Goal: Information Seeking & Learning: Learn about a topic

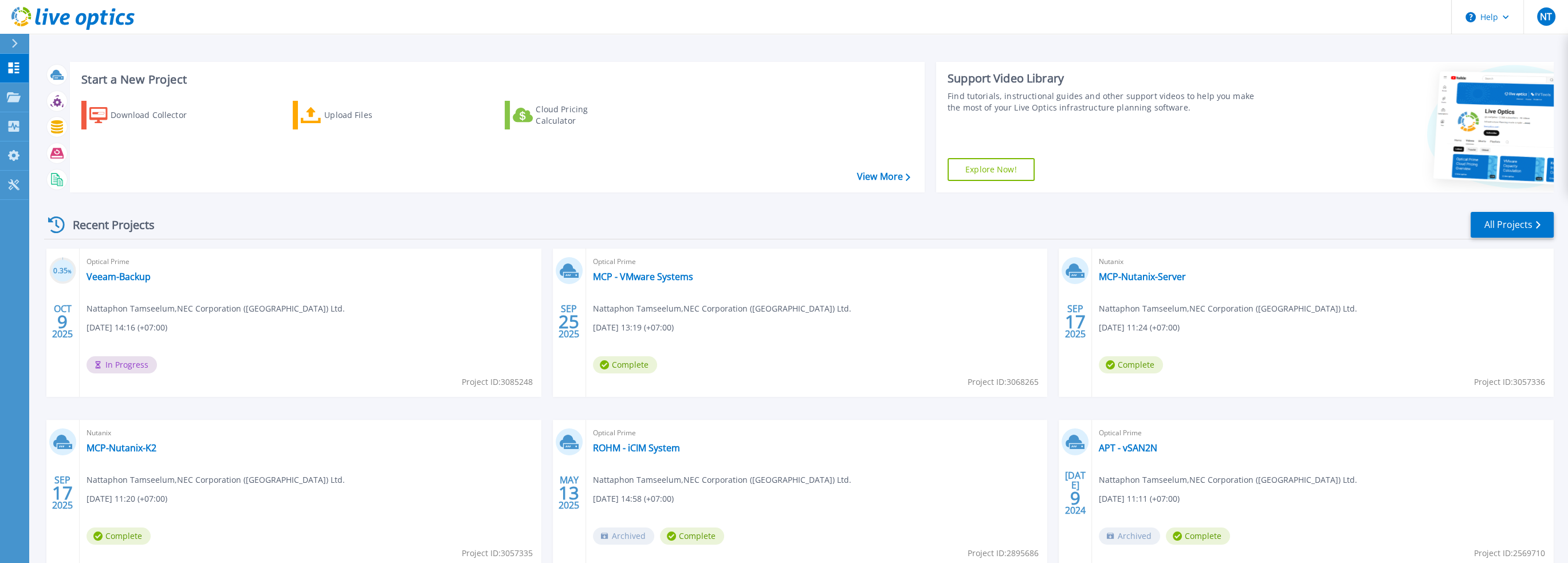
click at [342, 224] on div "Recent Projects All Projects" at bounding box center [799, 225] width 1509 height 28
click at [639, 275] on link "MCP - VMware Systems" at bounding box center [643, 276] width 100 height 11
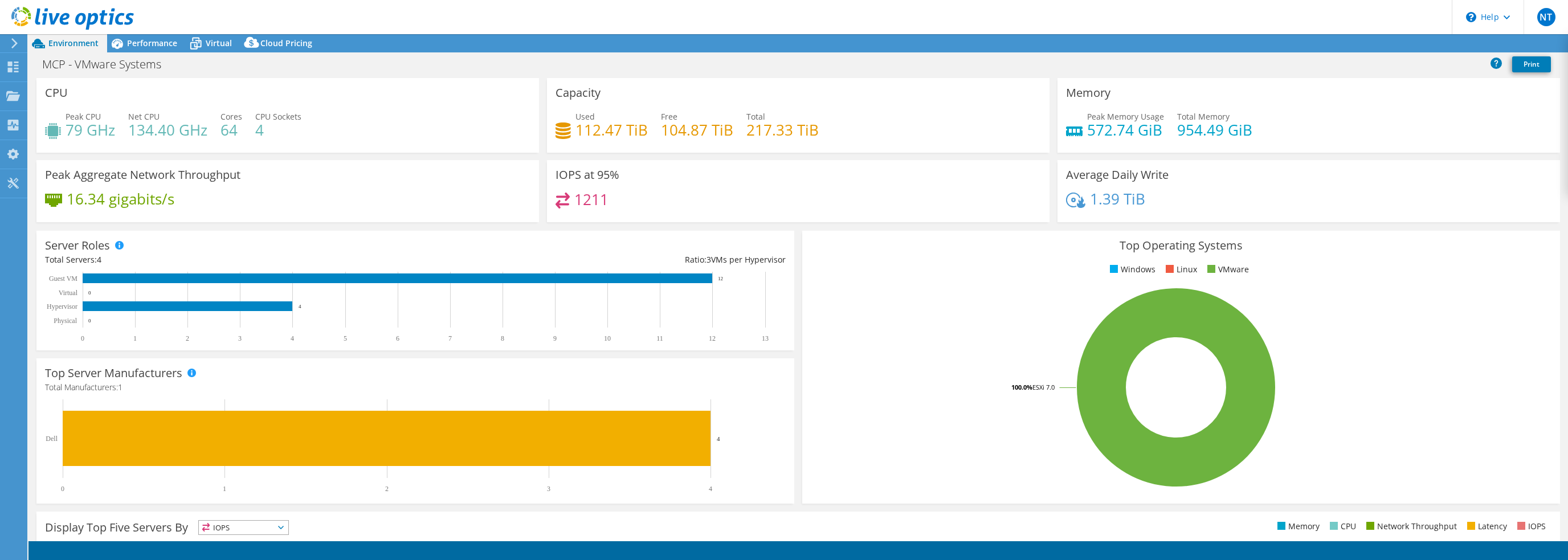
select select "[GEOGRAPHIC_DATA]"
select select "USD"
drag, startPoint x: 70, startPoint y: 128, endPoint x: 284, endPoint y: 123, distance: 214.1
click at [284, 123] on div "Peak CPU 79 GHz Net CPU 134.40 GHz Cores 64 CPU Sockets 4" at bounding box center [288, 129] width 485 height 37
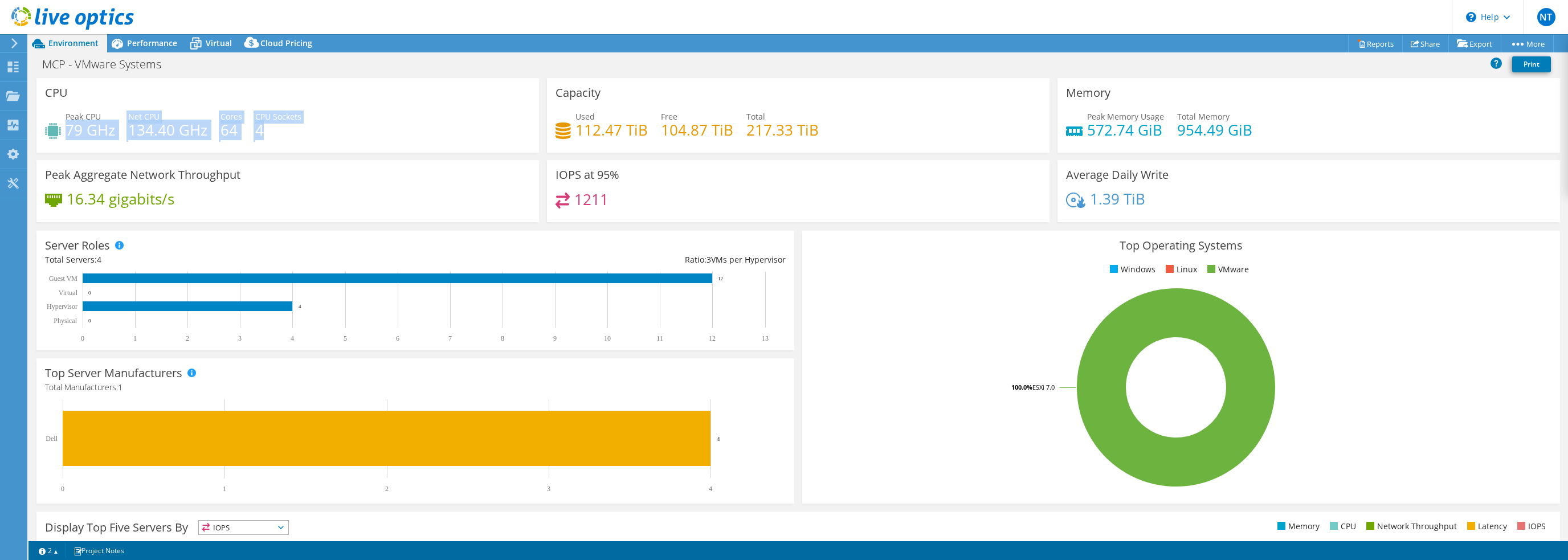
click at [284, 127] on h4 "4" at bounding box center [278, 129] width 46 height 12
drag, startPoint x: 278, startPoint y: 132, endPoint x: 26, endPoint y: 102, distance: 253.8
click at [26, 102] on div "NT End User Nattaphon Tamseelum [EMAIL_ADDRESS][DOMAIN_NAME] NEC Corporation (T…" at bounding box center [784, 280] width 1568 height 560
click at [305, 120] on div "Peak CPU 79 GHz Net CPU 134.40 GHz Cores 64 CPU Sockets 4" at bounding box center [288, 129] width 485 height 37
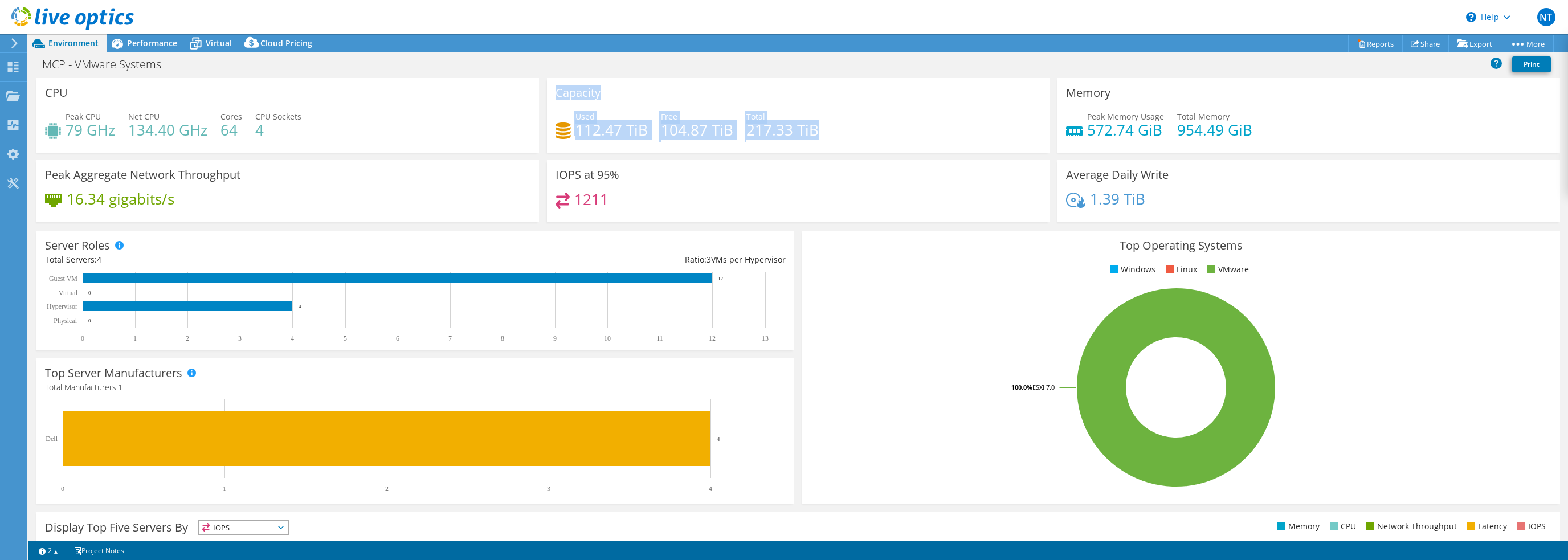
drag, startPoint x: 552, startPoint y: 92, endPoint x: 846, endPoint y: 125, distance: 295.8
click at [846, 125] on div "Capacity Used 112.47 TiB Free 104.87 TiB Total 217.33 TiB" at bounding box center [798, 115] width 503 height 75
click at [845, 129] on div "Used 112.47 TiB Free 104.87 TiB Total 217.33 TiB" at bounding box center [798, 129] width 485 height 37
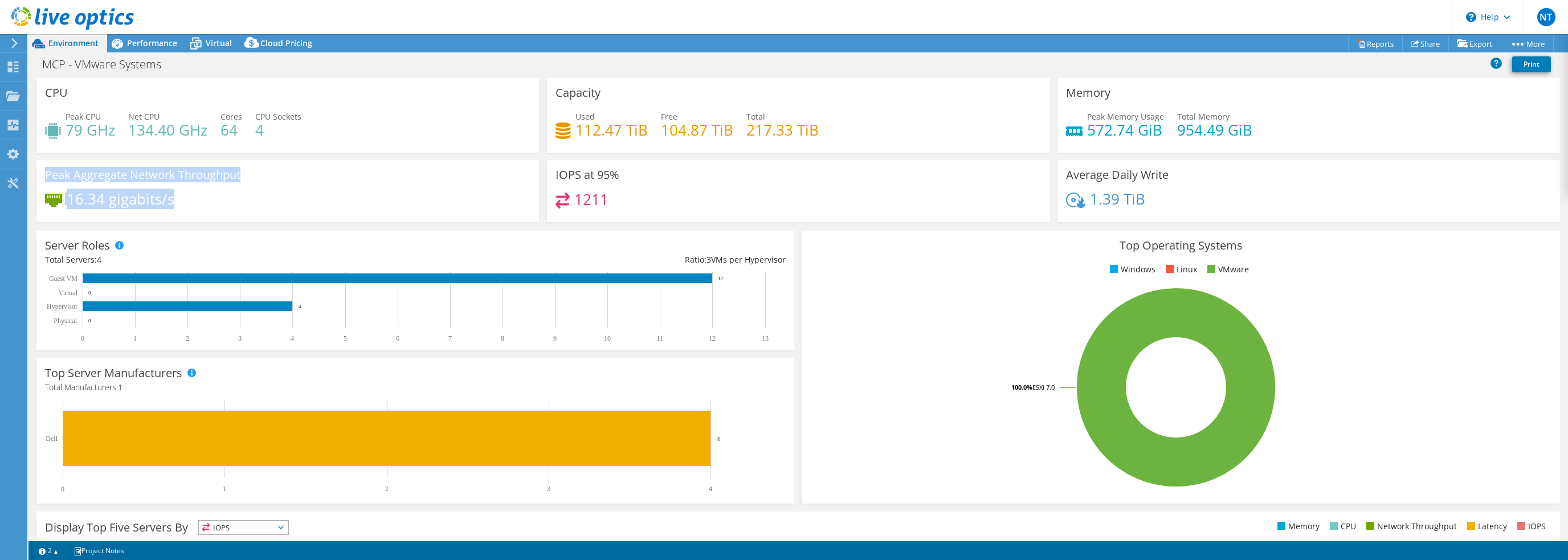
drag, startPoint x: 198, startPoint y: 200, endPoint x: 45, endPoint y: 177, distance: 154.7
click at [45, 177] on div "Peak Aggregate Network Throughput 16.34 gigabits/s" at bounding box center [288, 191] width 503 height 62
click at [140, 193] on h4 "16.34 gigabits/s" at bounding box center [121, 199] width 108 height 12
drag, startPoint x: 148, startPoint y: 193, endPoint x: 45, endPoint y: 171, distance: 105.3
click at [45, 171] on div "Peak Aggregate Network Throughput 16.34 gigabits/s" at bounding box center [288, 191] width 503 height 62
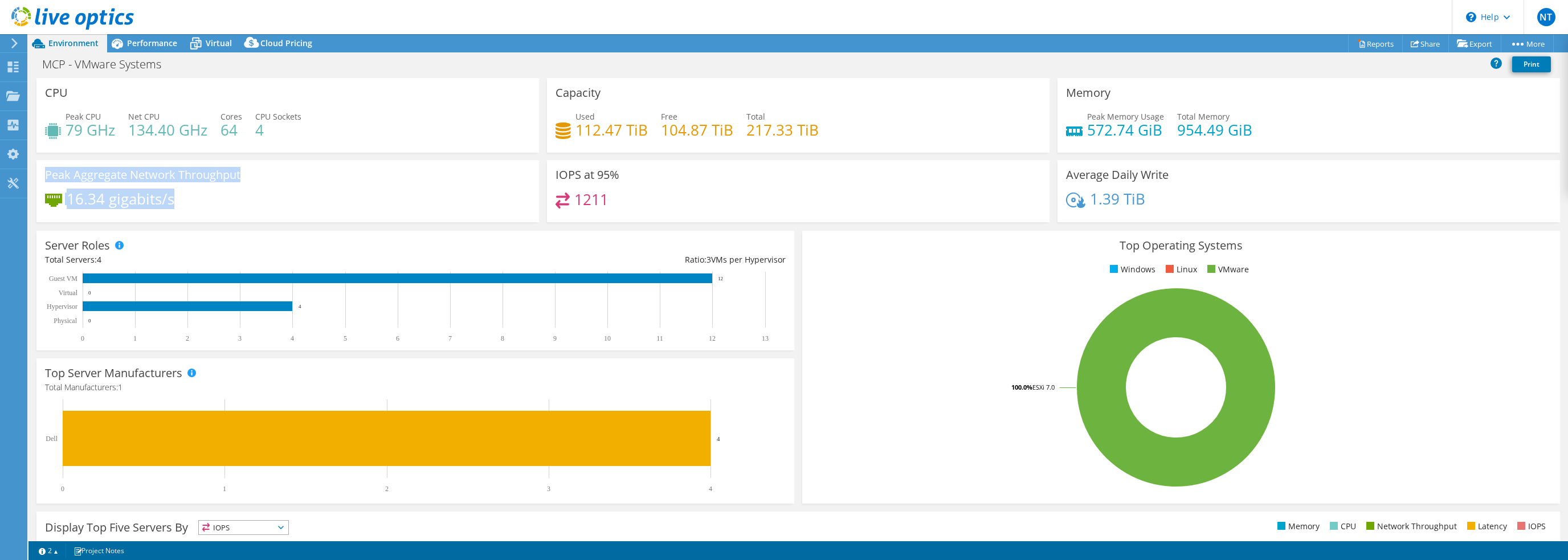
click at [305, 191] on div "Peak Aggregate Network Throughput 16.34 gigabits/s" at bounding box center [288, 191] width 503 height 62
drag, startPoint x: 608, startPoint y: 197, endPoint x: 545, endPoint y: 170, distance: 68.5
click at [547, 170] on div "IOPS at 95% 1211" at bounding box center [798, 191] width 503 height 62
click at [617, 197] on div "1211" at bounding box center [798, 205] width 485 height 24
drag, startPoint x: 613, startPoint y: 196, endPoint x: 543, endPoint y: 174, distance: 73.4
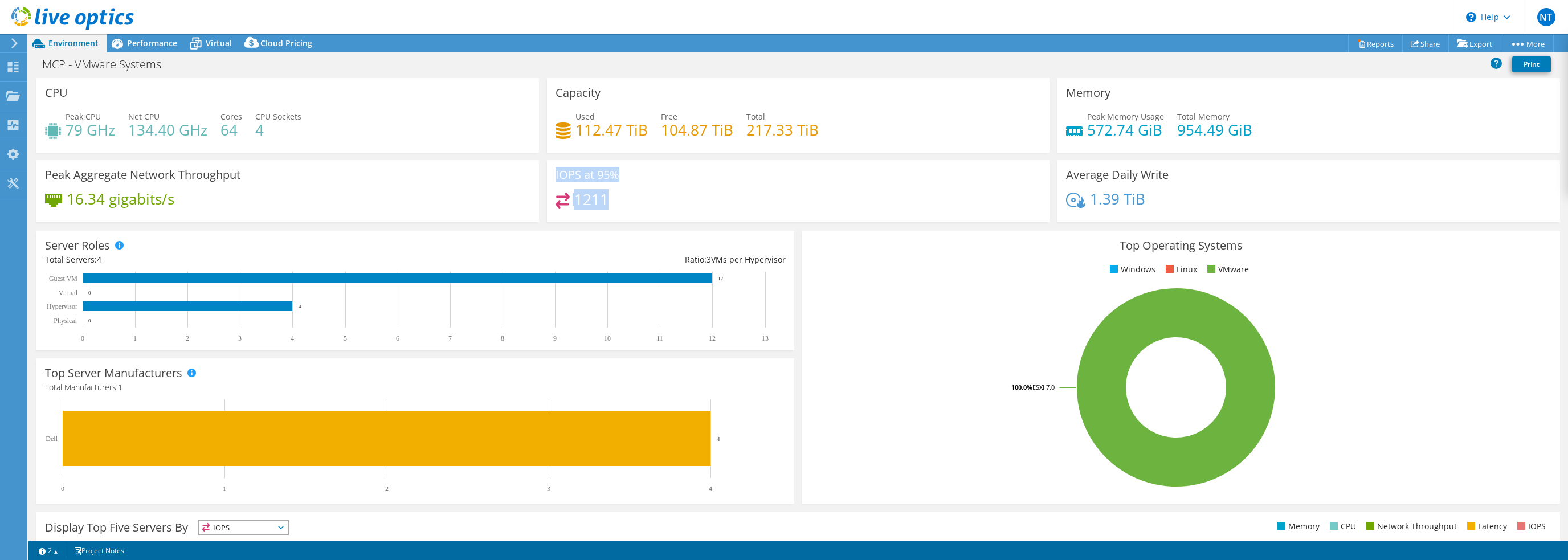
click at [543, 174] on div "IOPS at 95% 1211" at bounding box center [798, 191] width 510 height 62
click at [647, 193] on div "1211" at bounding box center [798, 205] width 485 height 24
drag, startPoint x: 619, startPoint y: 201, endPoint x: 539, endPoint y: 169, distance: 86.2
click at [539, 169] on div "CPU Peak CPU 79 GHz Net CPU 134.40 GHz Cores 64 CPU Sockets 4 Capacity Used 112…" at bounding box center [798, 153] width 1531 height 151
click at [645, 193] on div "1211" at bounding box center [798, 205] width 485 height 24
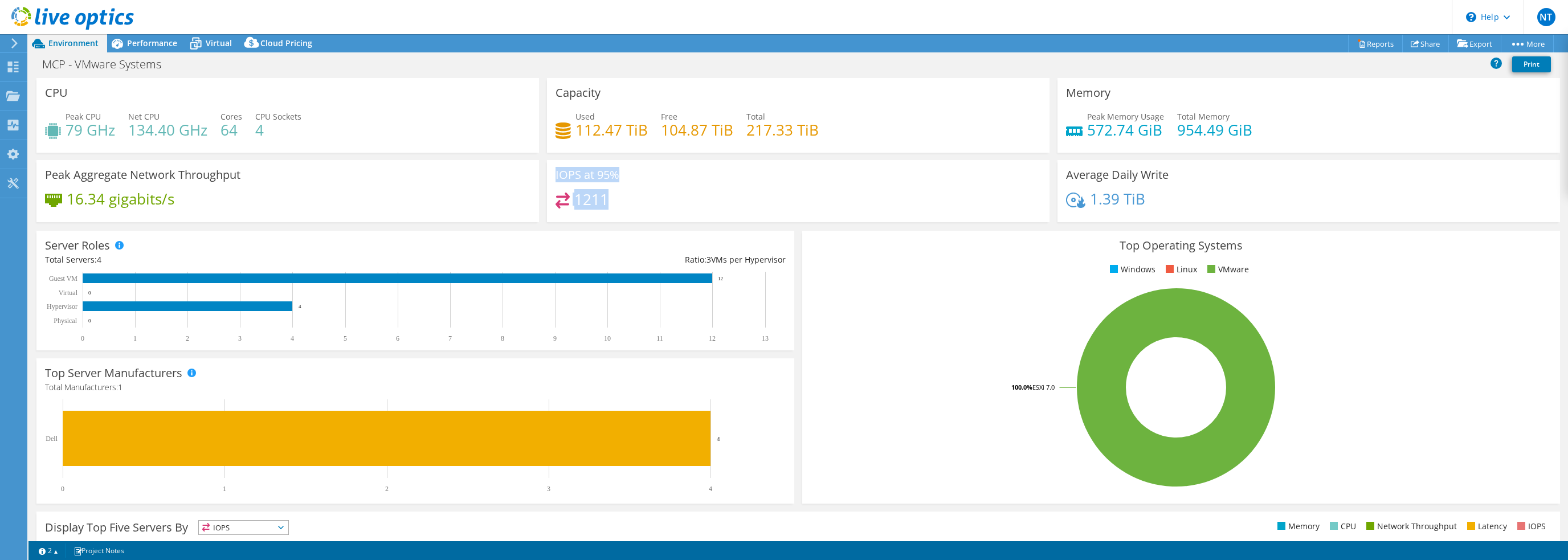
drag, startPoint x: 617, startPoint y: 203, endPoint x: 545, endPoint y: 181, distance: 75.3
click at [543, 179] on div "IOPS at 95% 1211" at bounding box center [798, 191] width 510 height 62
click at [612, 197] on div "1211" at bounding box center [798, 205] width 485 height 24
drag, startPoint x: 606, startPoint y: 201, endPoint x: 547, endPoint y: 176, distance: 64.1
click at [543, 174] on div "IOPS at 95% 1211" at bounding box center [798, 191] width 510 height 62
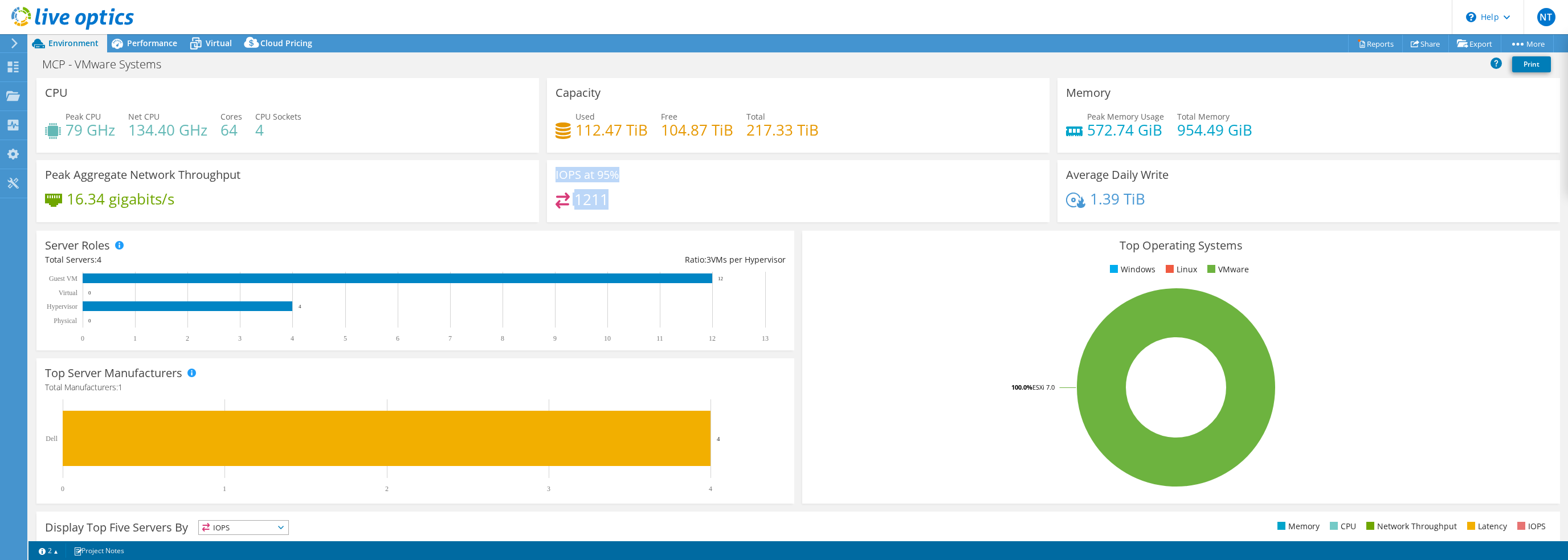
click at [658, 186] on div "IOPS at 95% 1211" at bounding box center [798, 191] width 503 height 62
drag, startPoint x: 1151, startPoint y: 195, endPoint x: 1065, endPoint y: 161, distance: 92.5
click at [1065, 161] on div "Average Daily Write 1.39 TiB" at bounding box center [1309, 191] width 503 height 62
click at [1227, 144] on div "Peak Memory Usage 572.74 GiB Total Memory 954.49 GiB" at bounding box center [1309, 129] width 485 height 37
drag, startPoint x: 1252, startPoint y: 129, endPoint x: 1071, endPoint y: 84, distance: 186.5
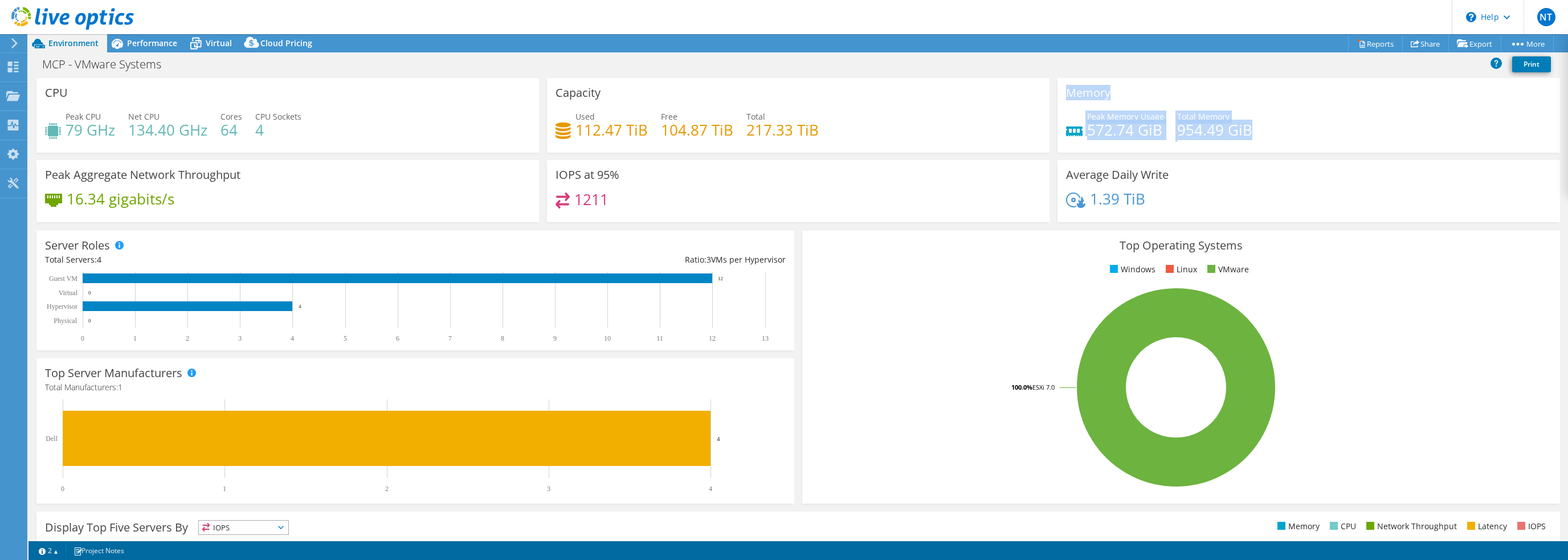
click at [1071, 84] on div "Memory Peak Memory Usage 572.74 GiB Total Memory 954.49 GiB" at bounding box center [1309, 115] width 503 height 75
click at [1173, 96] on div "Memory Peak Memory Usage 572.74 GiB Total Memory 954.49 GiB" at bounding box center [1309, 115] width 503 height 75
click at [1020, 233] on div "Top Operating Systems Windows Linux VMware 100.0% ESXi 7.0" at bounding box center [1181, 367] width 758 height 273
click at [148, 43] on span "Performance" at bounding box center [152, 43] width 50 height 10
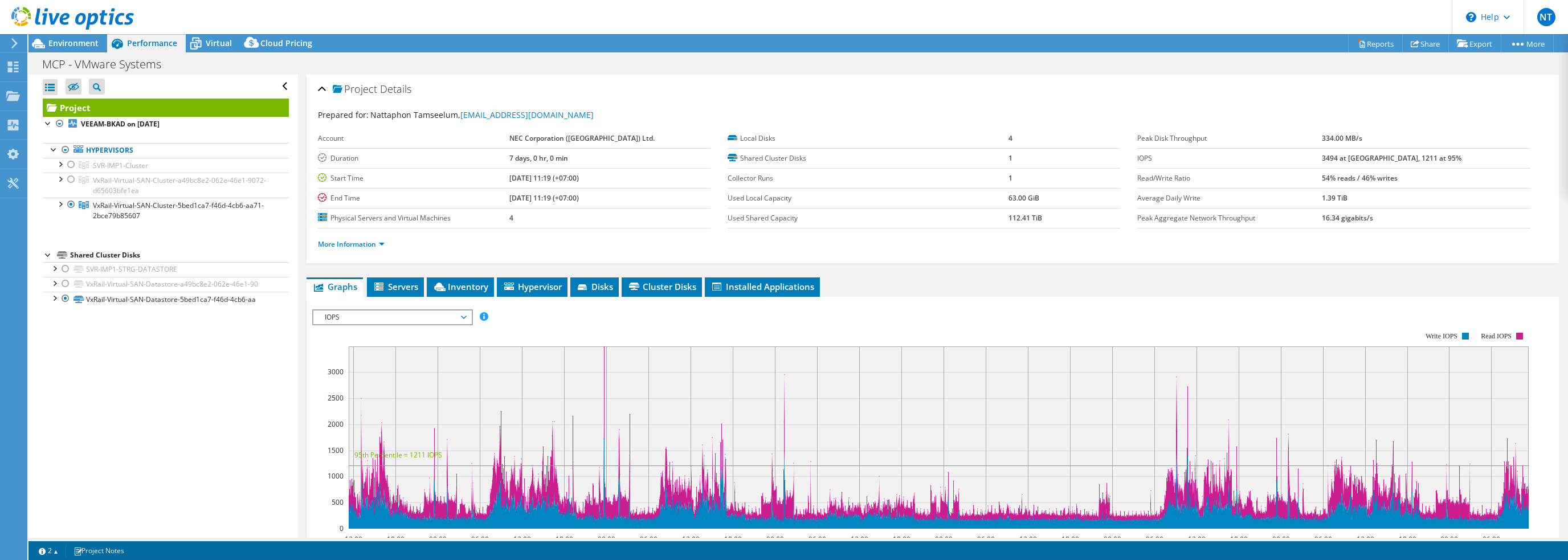
drag, startPoint x: 1356, startPoint y: 199, endPoint x: 1406, endPoint y: 197, distance: 50.0
click at [1406, 197] on tr "Average Daily Write 1.39 TiB" at bounding box center [1333, 198] width 392 height 20
click at [1424, 194] on td "1.39 TiB" at bounding box center [1426, 198] width 209 height 20
drag, startPoint x: 1450, startPoint y: 172, endPoint x: 1342, endPoint y: 178, distance: 108.2
click at [1342, 178] on tr "Read/Write Ratio 54% reads / 46% writes" at bounding box center [1333, 178] width 392 height 20
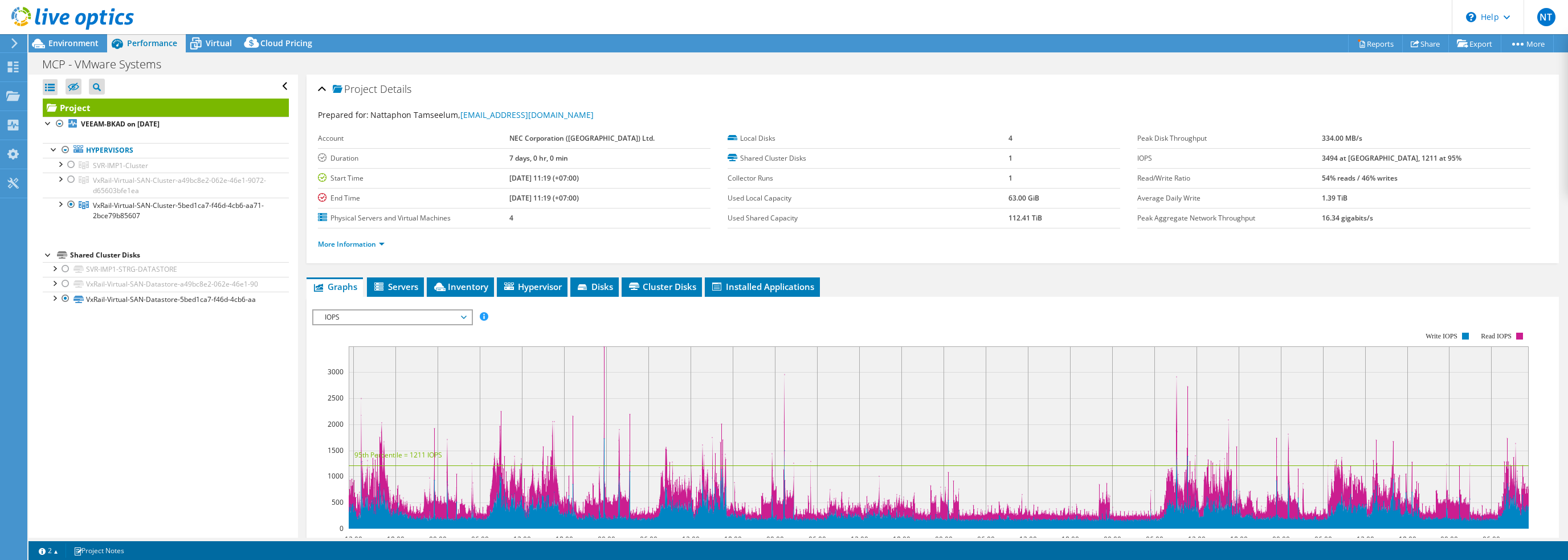
click at [1322, 178] on label "Read/Write Ratio" at bounding box center [1229, 178] width 184 height 11
drag, startPoint x: 1350, startPoint y: 180, endPoint x: 1470, endPoint y: 176, distance: 120.1
click at [1470, 176] on tr "Read/Write Ratio 54% reads / 46% writes" at bounding box center [1333, 178] width 392 height 20
drag, startPoint x: 1460, startPoint y: 177, endPoint x: 1454, endPoint y: 177, distance: 6.0
click at [1460, 177] on td "54% reads / 46% writes" at bounding box center [1426, 178] width 209 height 20
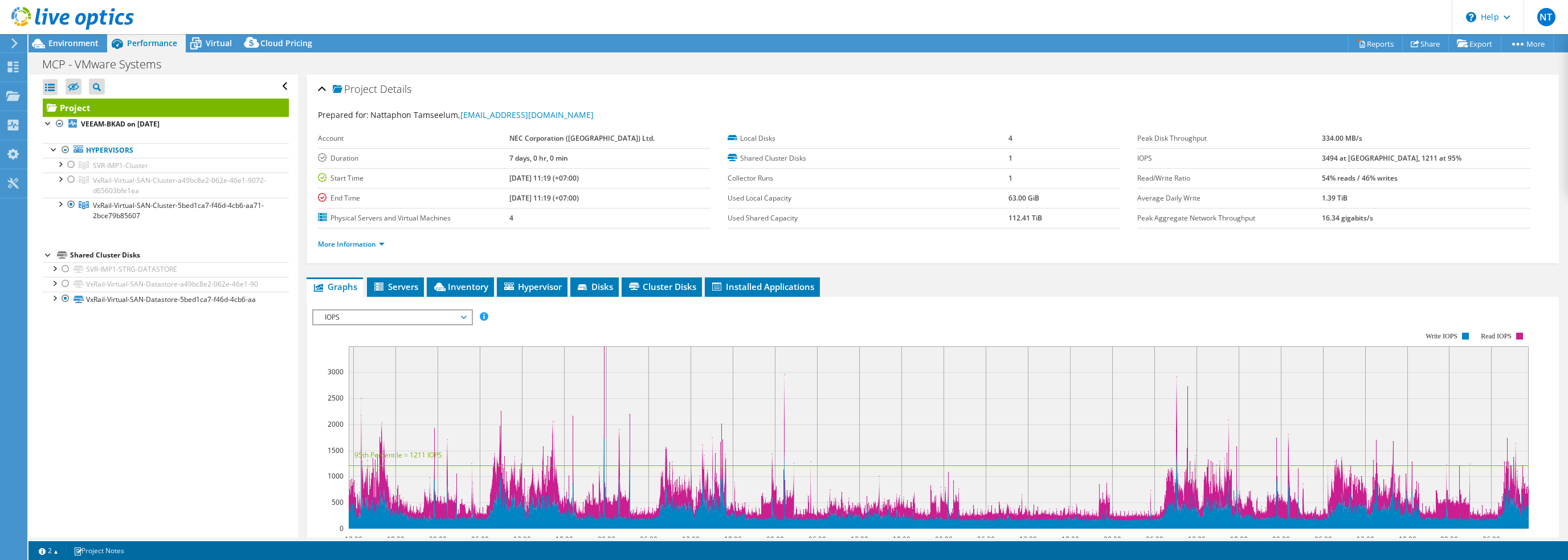
drag, startPoint x: 1352, startPoint y: 177, endPoint x: 1445, endPoint y: 174, distance: 93.0
click at [1445, 174] on tr "Read/Write Ratio 54% reads / 46% writes" at bounding box center [1333, 178] width 392 height 20
click at [1449, 182] on td "54% reads / 46% writes" at bounding box center [1426, 178] width 209 height 20
drag, startPoint x: 1445, startPoint y: 177, endPoint x: 1350, endPoint y: 179, distance: 95.0
click at [1350, 179] on tr "Read/Write Ratio 54% reads / 46% writes" at bounding box center [1333, 178] width 392 height 20
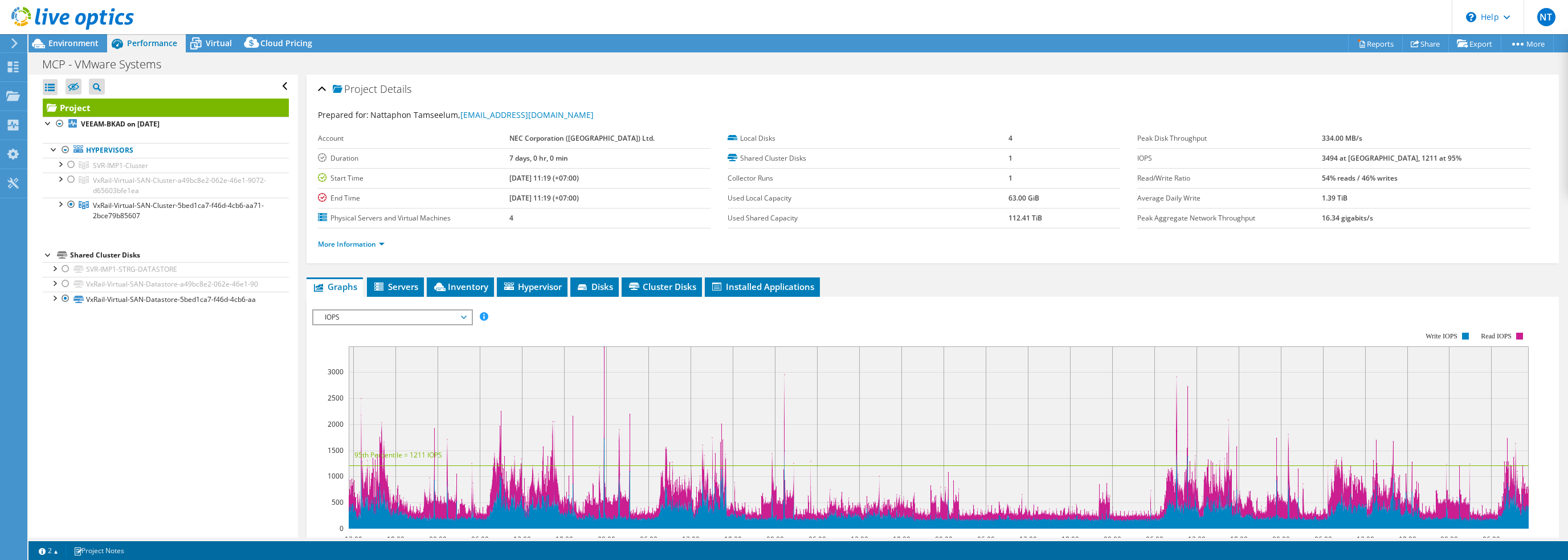
click at [1322, 180] on label "Read/Write Ratio" at bounding box center [1229, 178] width 184 height 11
click at [384, 243] on li "More Information" at bounding box center [355, 244] width 73 height 12
click at [371, 245] on link "More Information" at bounding box center [352, 244] width 67 height 10
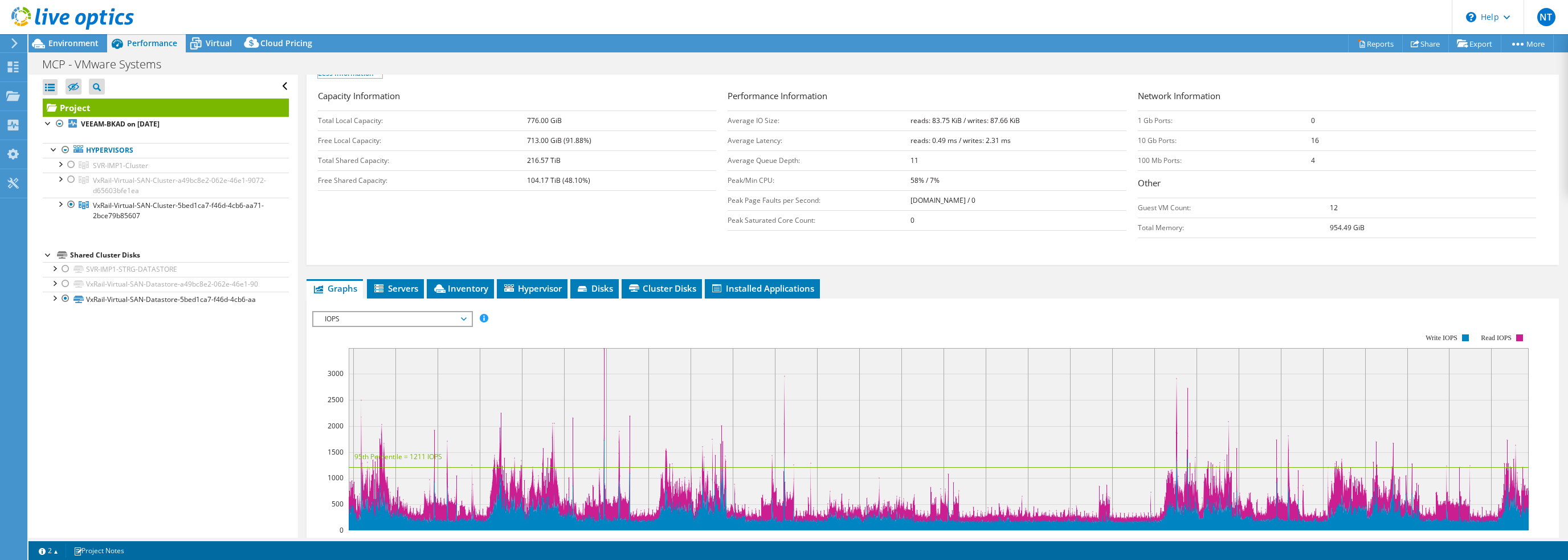
scroll to position [228, 0]
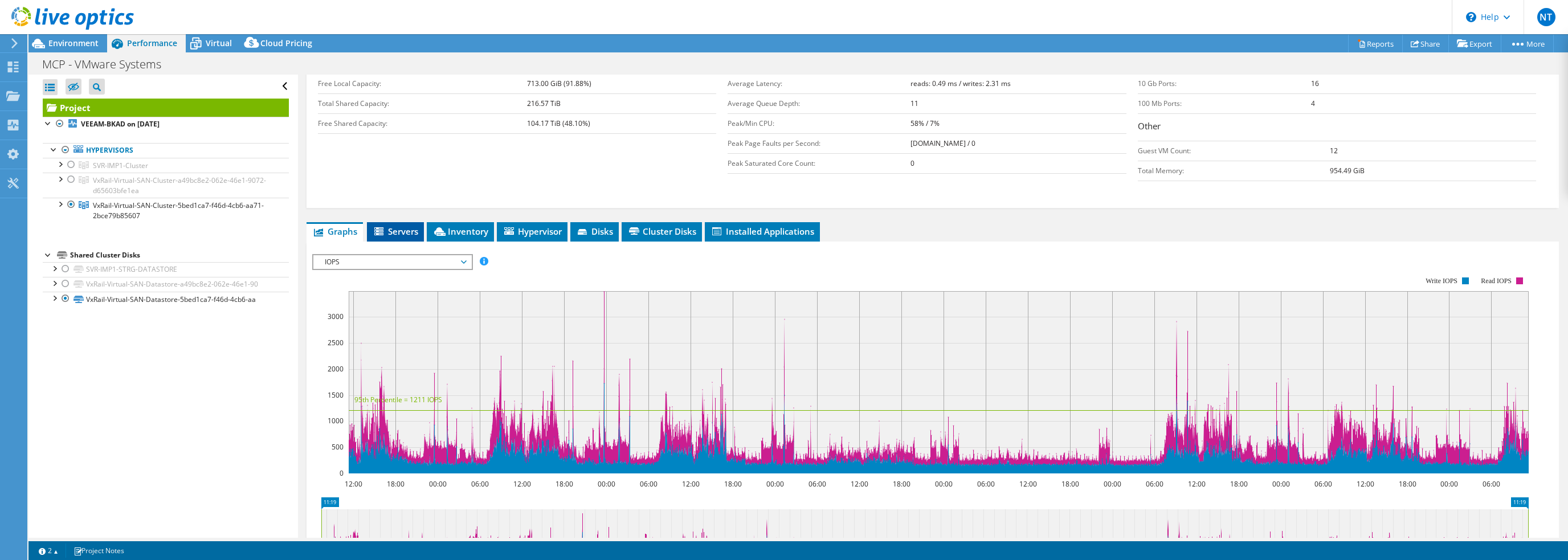
click at [404, 226] on span "Servers" at bounding box center [395, 231] width 45 height 11
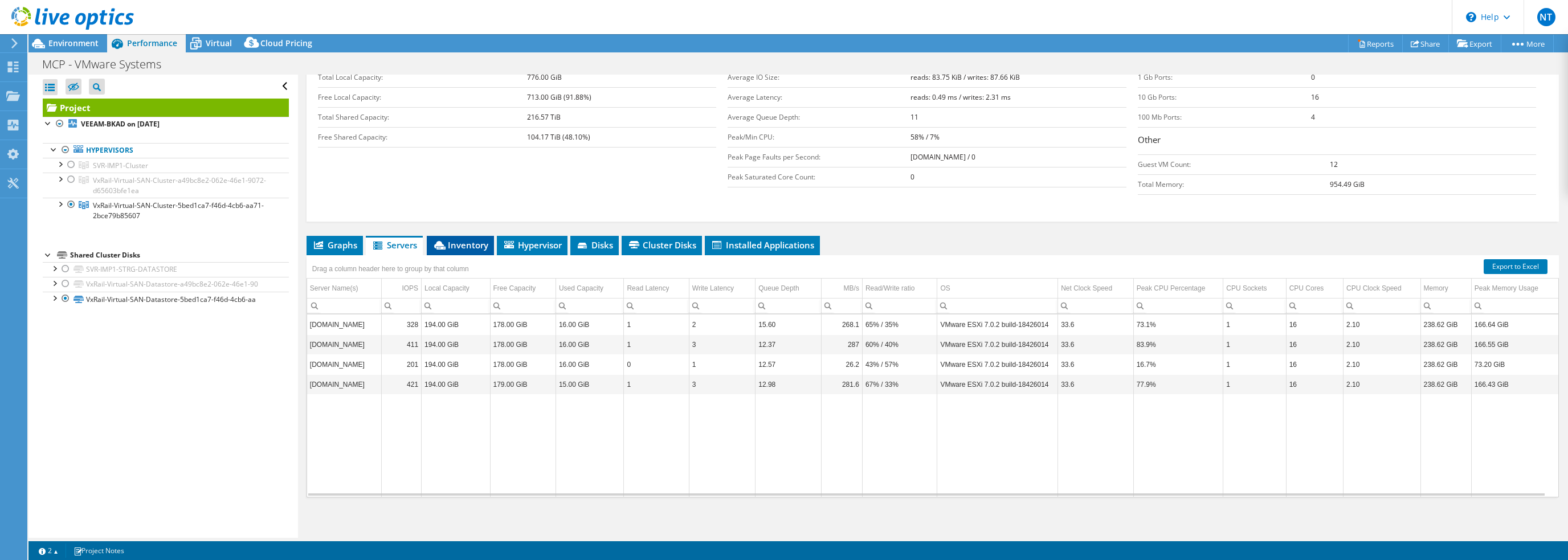
click at [453, 239] on span "Inventory" at bounding box center [460, 245] width 56 height 11
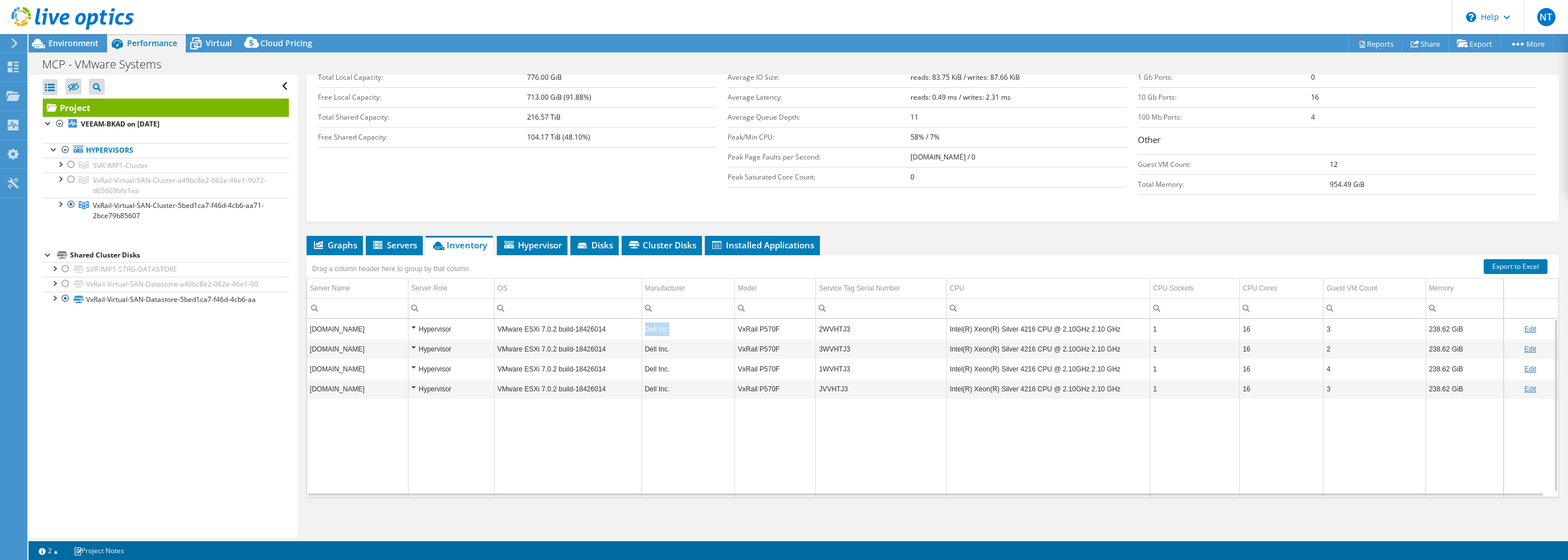
drag, startPoint x: 668, startPoint y: 330, endPoint x: 632, endPoint y: 325, distance: 36.3
click at [632, 325] on tr "[DOMAIN_NAME] Hypervisor VMware ESXi 7.0.2 build-18426014 Dell Inc. VxRail P570…" at bounding box center [932, 329] width 1251 height 20
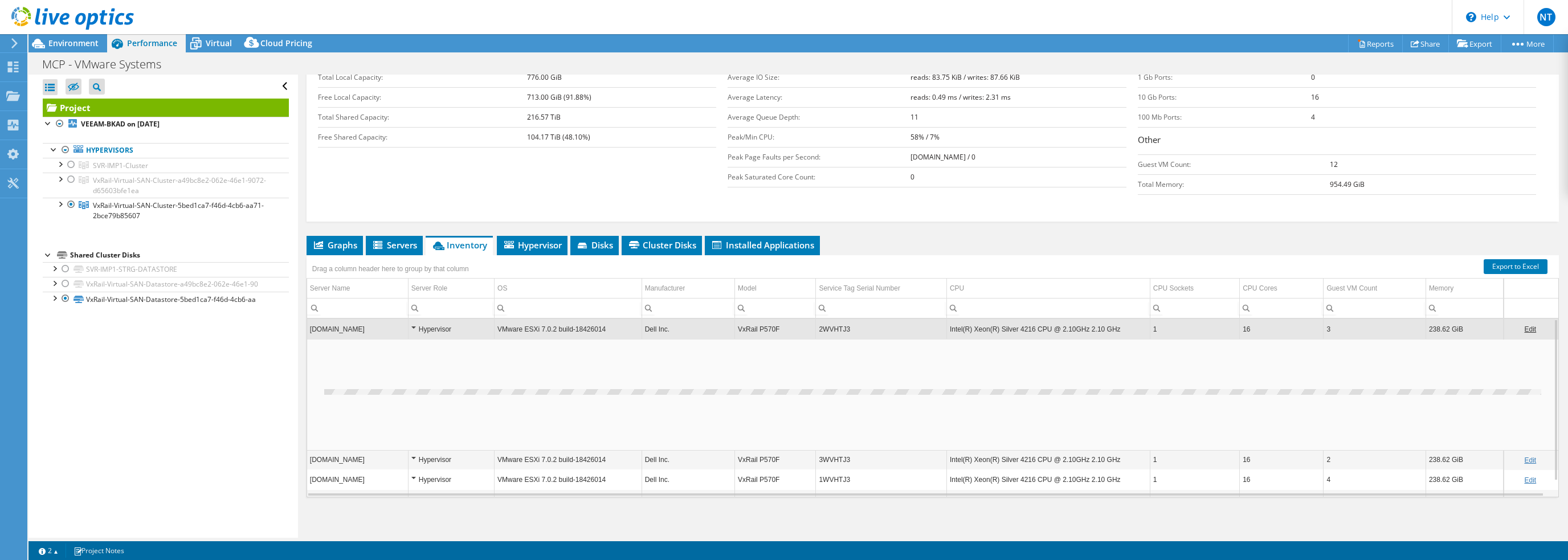
click at [777, 332] on td "VxRail P570F" at bounding box center [775, 329] width 81 height 20
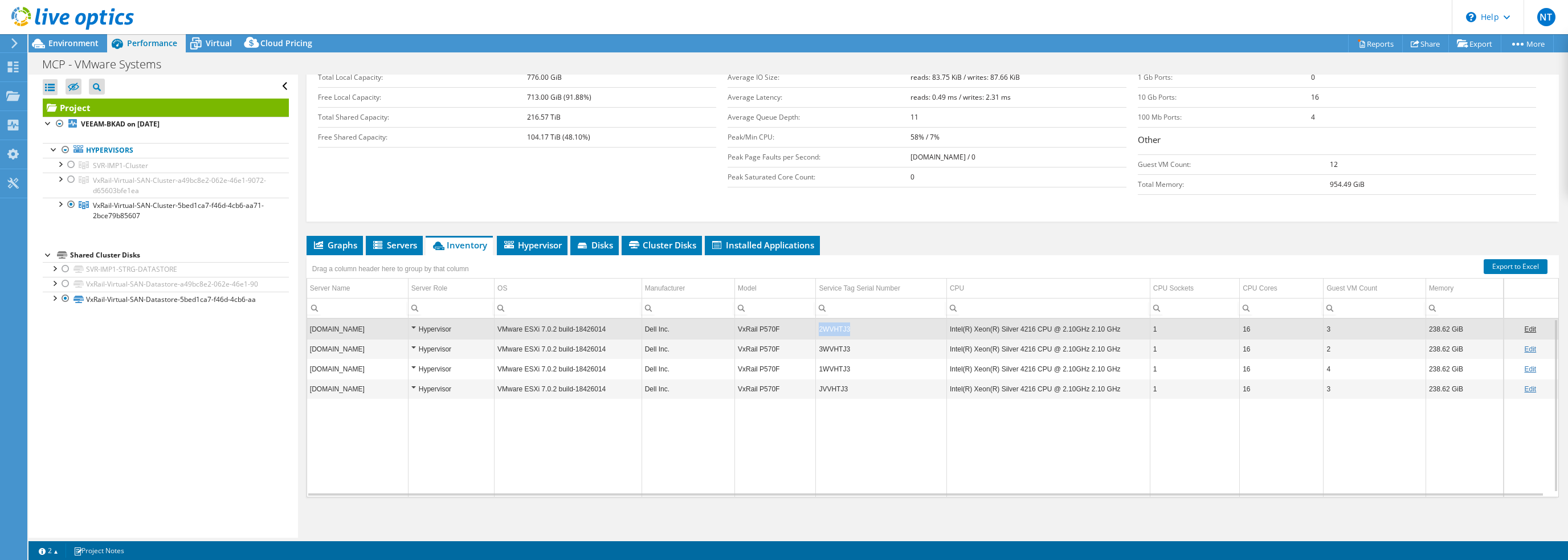
drag, startPoint x: 852, startPoint y: 330, endPoint x: 817, endPoint y: 328, distance: 35.1
click at [817, 328] on td "2WVHTJ3" at bounding box center [881, 329] width 131 height 20
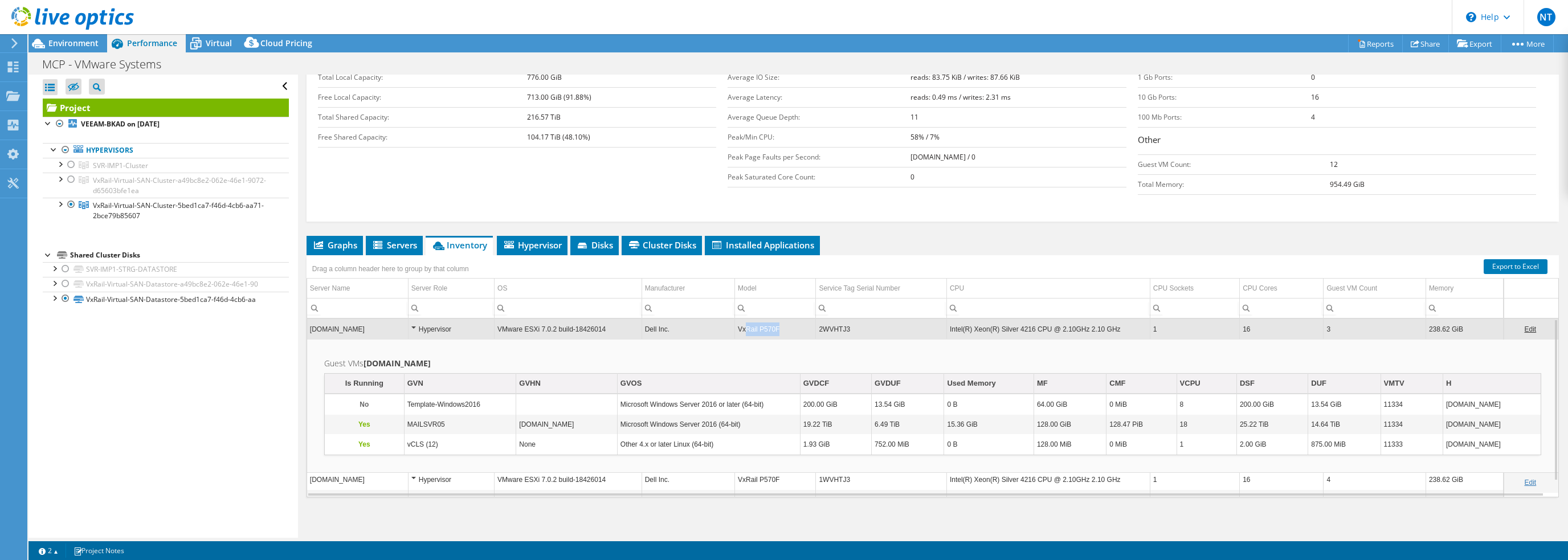
drag, startPoint x: 796, startPoint y: 327, endPoint x: 745, endPoint y: 327, distance: 51.0
click at [745, 327] on td "VxRail P570F" at bounding box center [775, 329] width 81 height 20
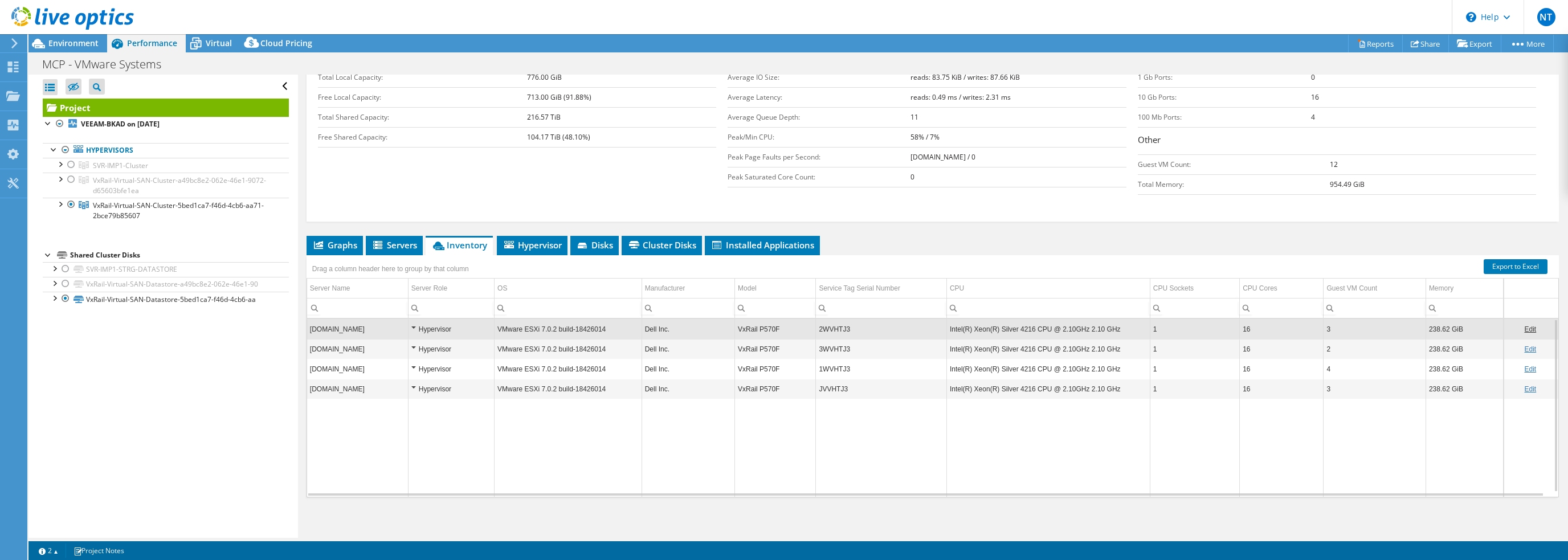
click at [857, 329] on td "2WVHTJ3" at bounding box center [881, 329] width 131 height 20
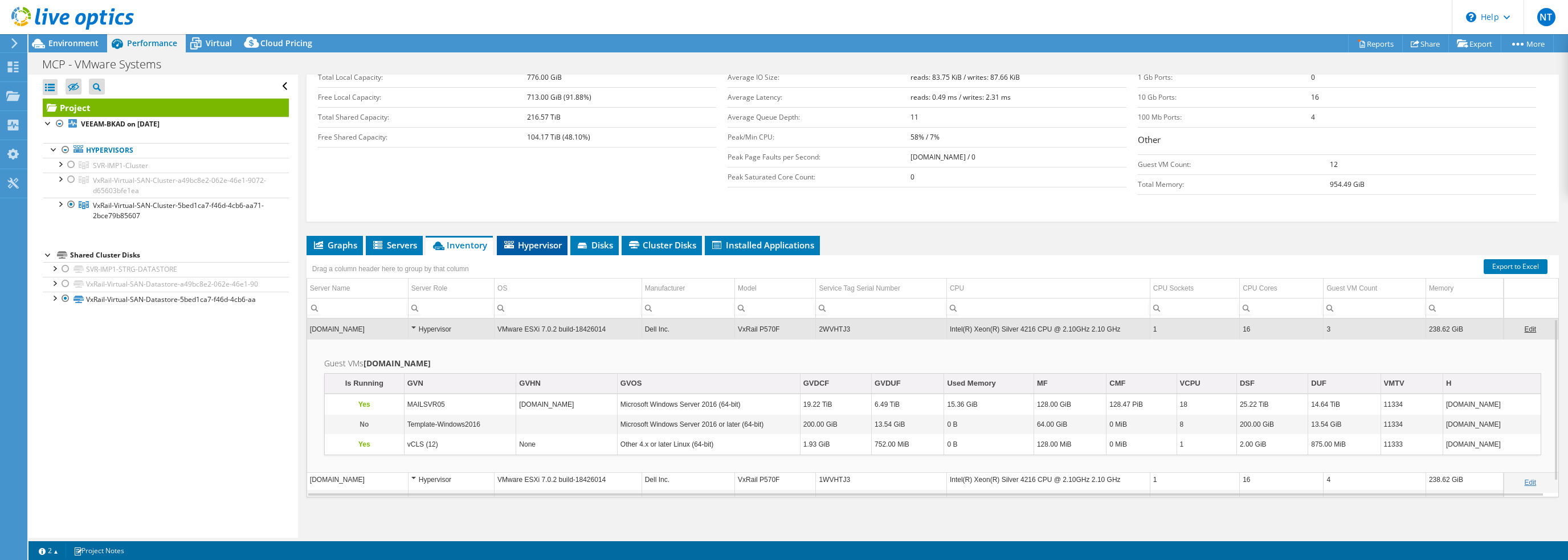
click at [538, 239] on span "Hypervisor" at bounding box center [532, 245] width 59 height 11
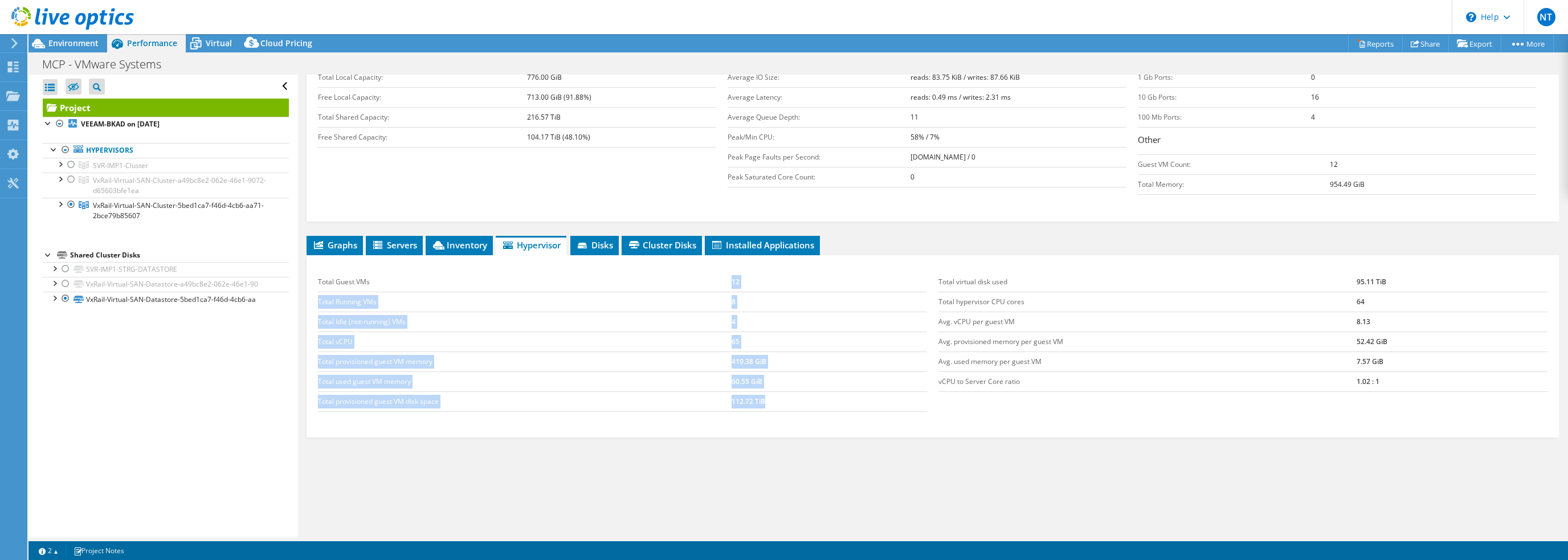
drag, startPoint x: 699, startPoint y: 286, endPoint x: 1088, endPoint y: 393, distance: 403.4
click at [1088, 393] on div "Total Guest VMs 12 Total Running VMs 8 Total Idle (not-running) VMs 4 Total vCP…" at bounding box center [932, 342] width 1241 height 162
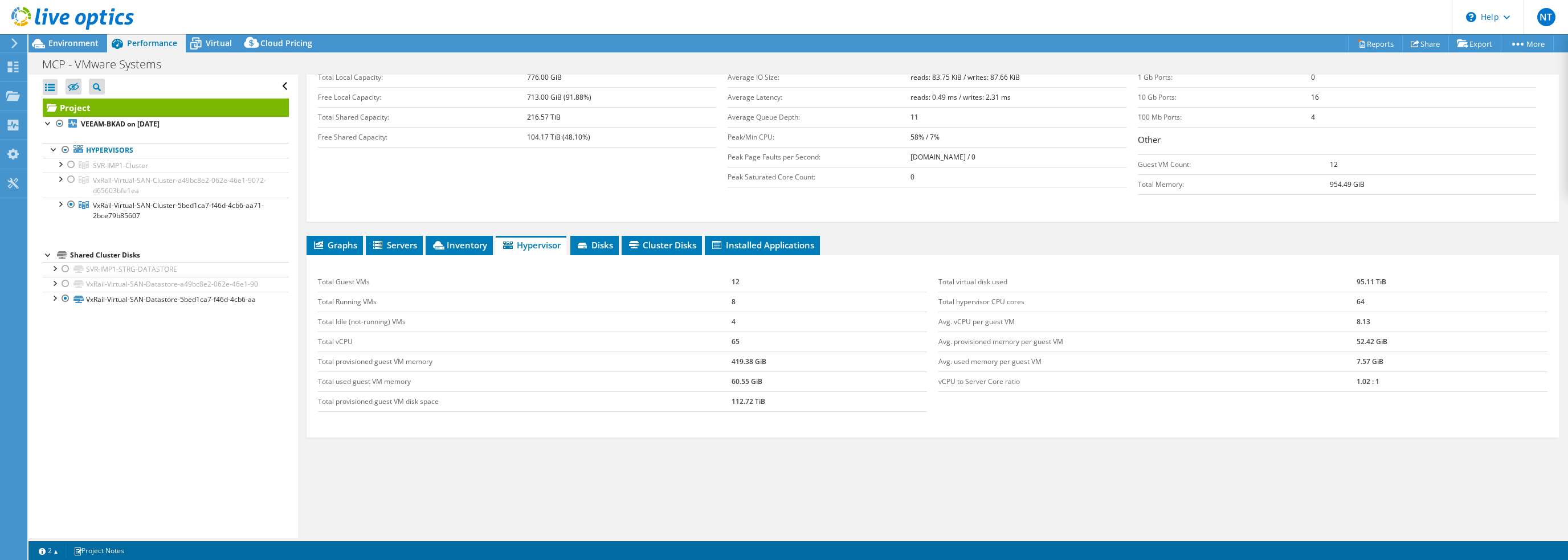
drag, startPoint x: 1037, startPoint y: 435, endPoint x: 901, endPoint y: 353, distance: 158.8
click at [1036, 433] on div "Graphs Servers Inventory Hypervisor Disks Cluster Disks Installed Applications …" at bounding box center [932, 378] width 1252 height 285
click at [585, 243] on icon at bounding box center [583, 245] width 9 height 6
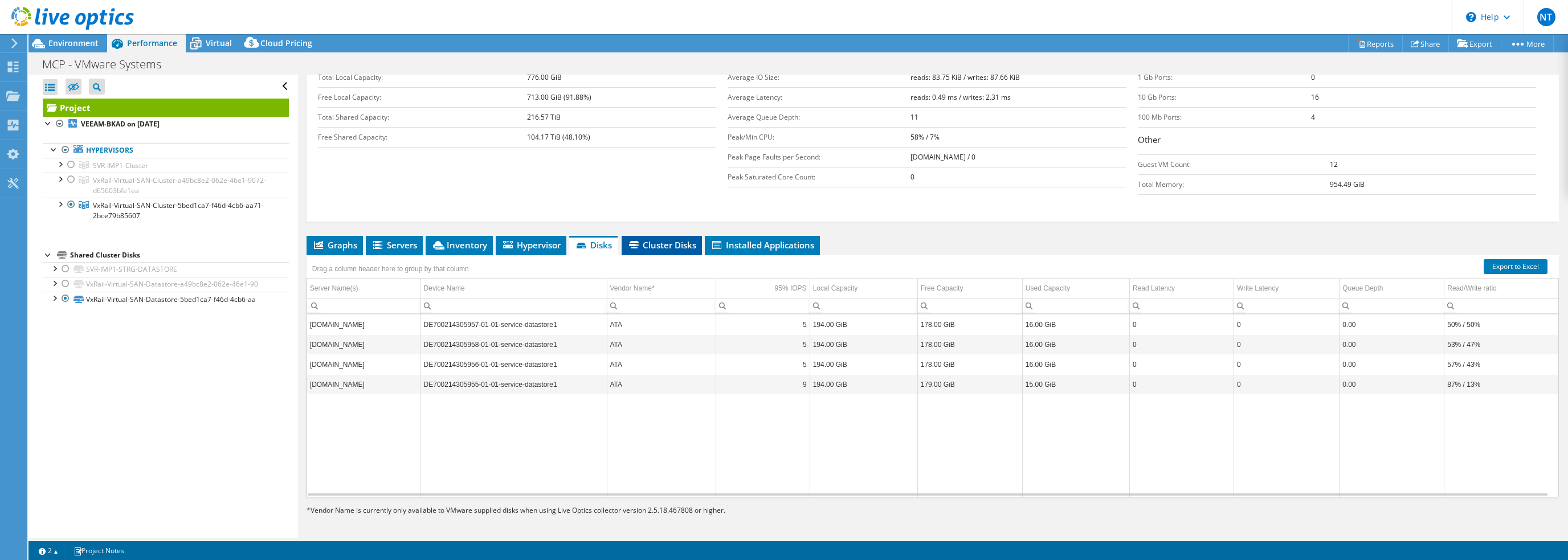
click at [677, 247] on span "Cluster Disks" at bounding box center [661, 245] width 69 height 11
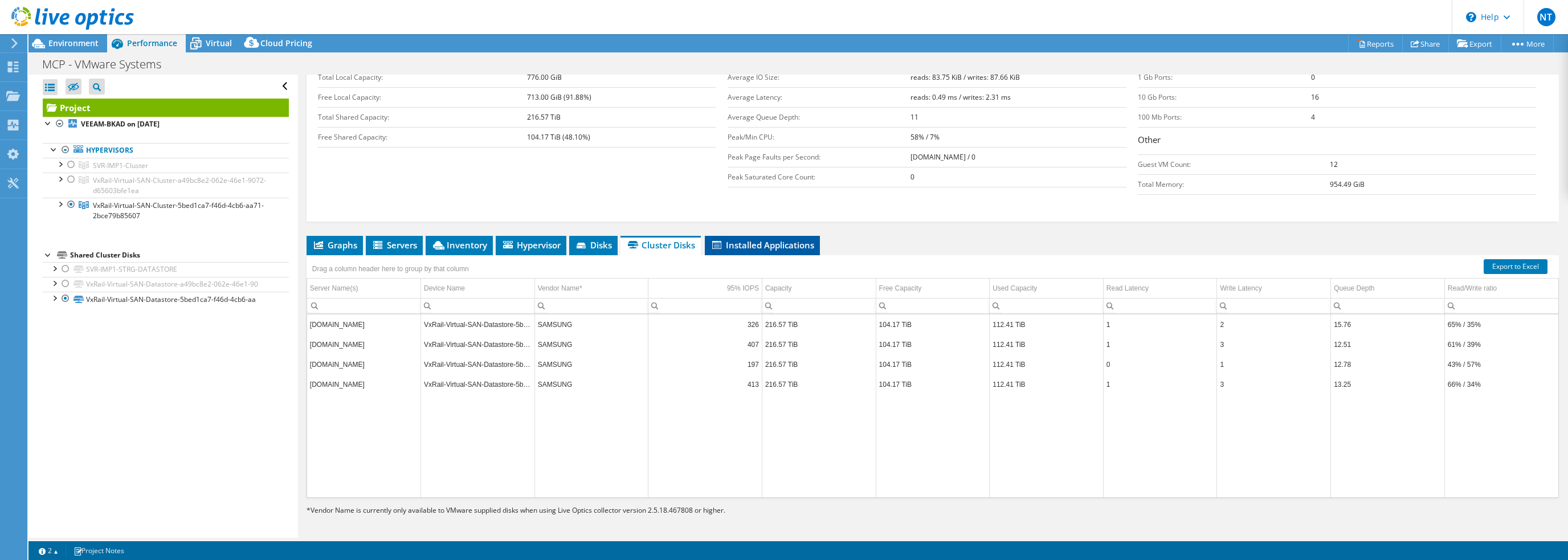
click at [762, 240] on span "Installed Applications" at bounding box center [762, 245] width 104 height 11
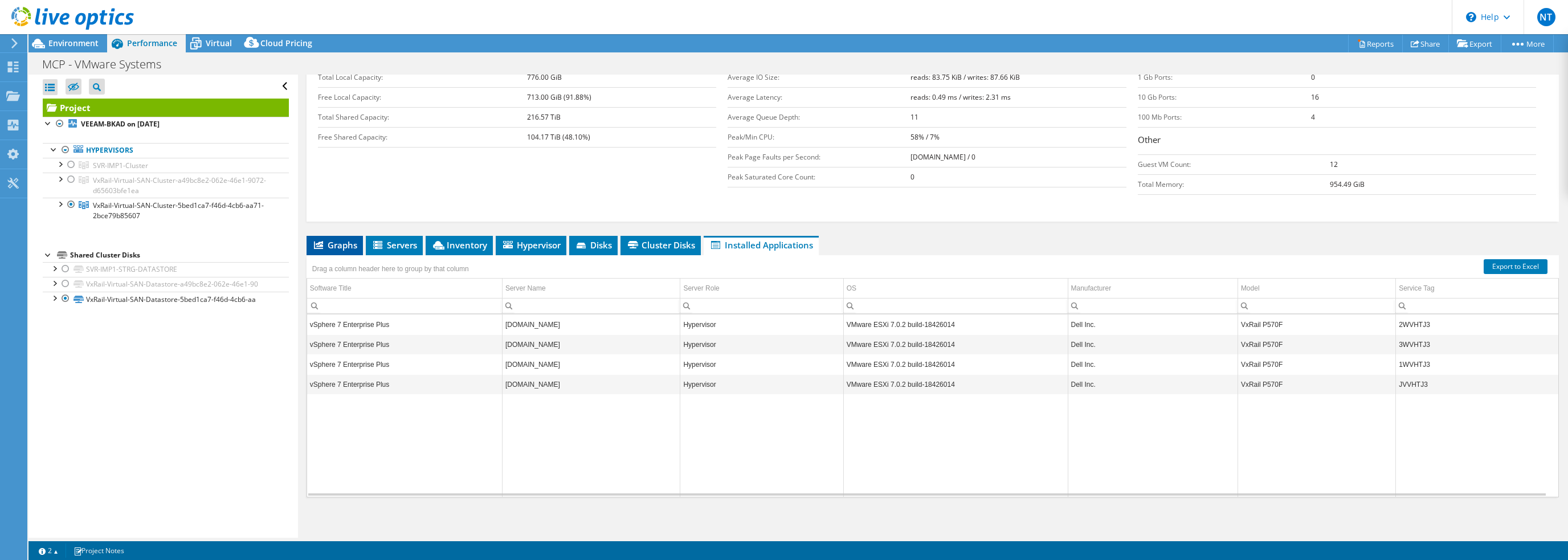
click at [320, 241] on icon at bounding box center [318, 245] width 9 height 8
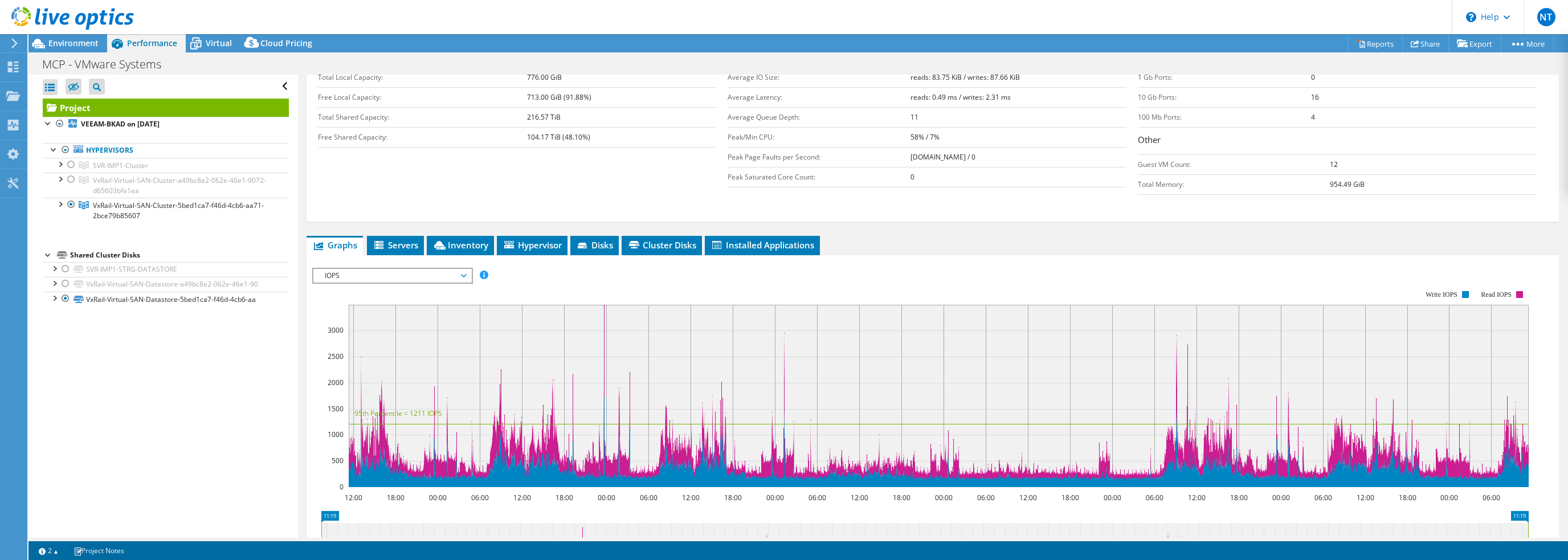
scroll to position [0, 0]
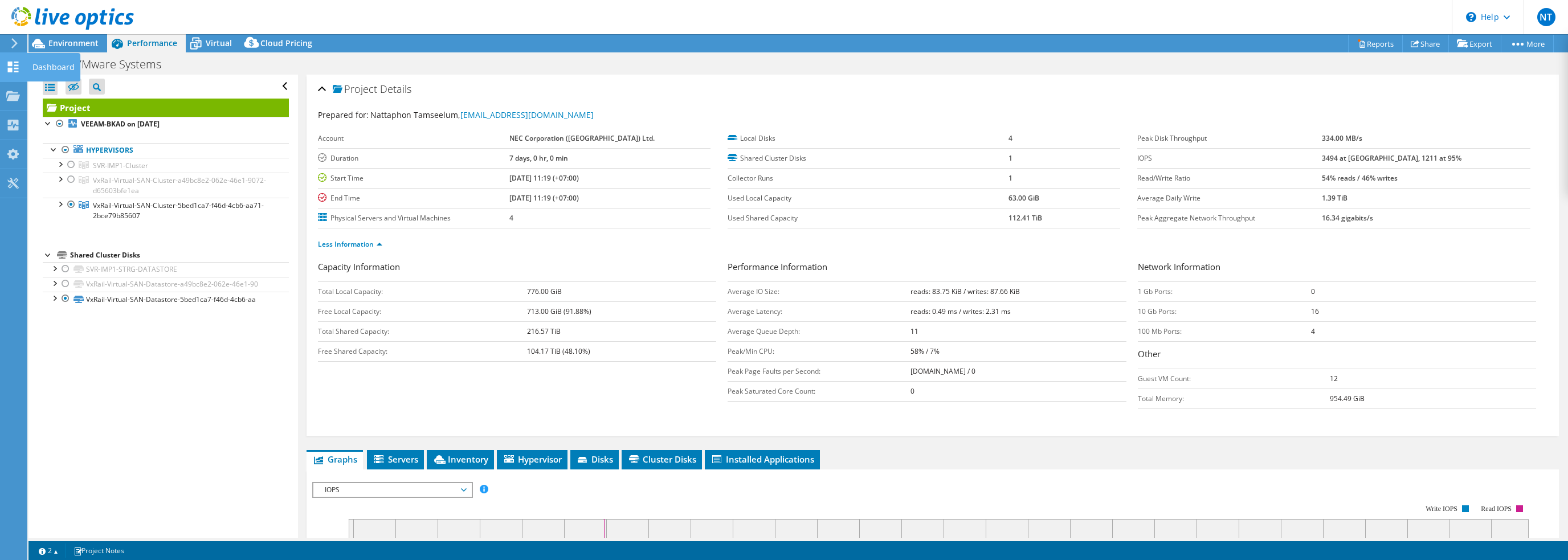
click at [15, 66] on use at bounding box center [13, 67] width 10 height 10
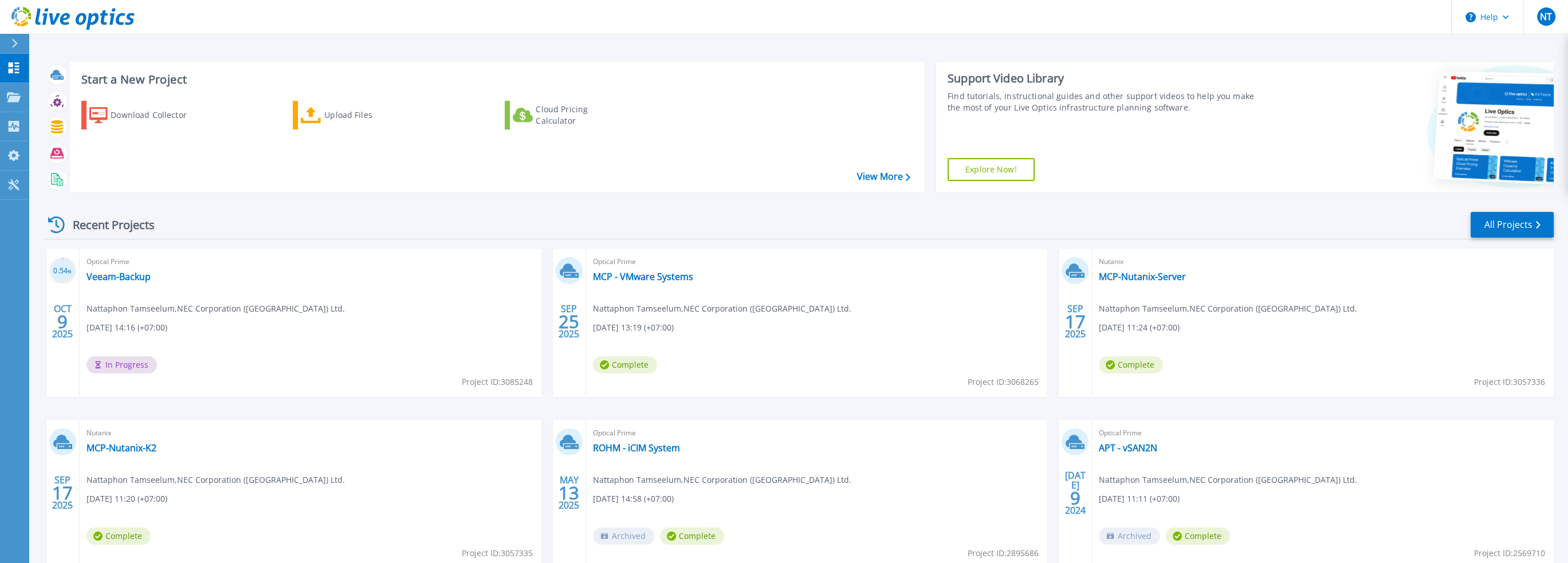
drag, startPoint x: 149, startPoint y: 366, endPoint x: 96, endPoint y: 362, distance: 53.2
click at [96, 362] on span "In Progress" at bounding box center [121, 365] width 71 height 17
click at [222, 363] on div "Optical Prime Veeam-Backup Nattaphon Tamseelum , NEC Corporation (Thailand) Ltd…" at bounding box center [311, 322] width 462 height 148
click at [780, 135] on div "Download Collector Upload Files Cloud Pricing Calculator" at bounding box center [495, 139] width 846 height 95
click at [755, 208] on div "Recent Projects All Projects 0.54 % OCT 9 2025 Optical Prime Veeam-Backup Natta…" at bounding box center [799, 401] width 1509 height 398
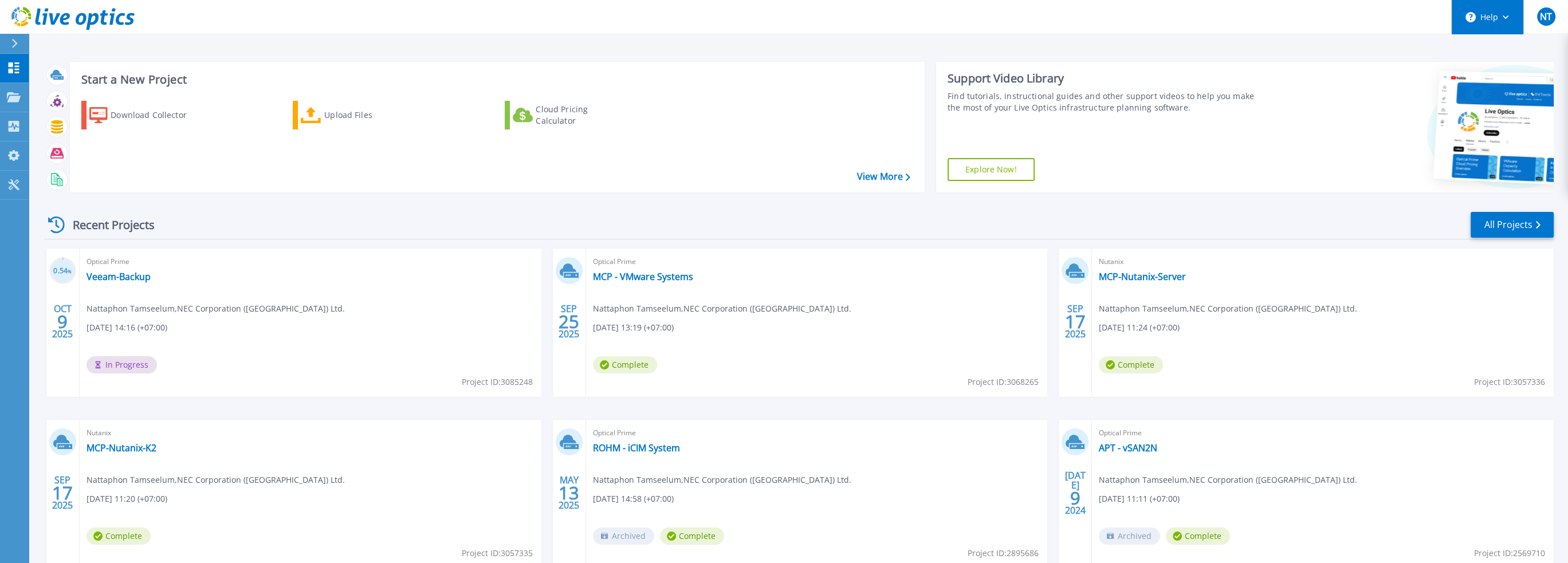
click at [1508, 16] on button "Help" at bounding box center [1487, 17] width 72 height 34
click at [1353, 16] on header "Help NT End User Nattaphon Tamseelum nattaphont@nec.co.th NEC Corporation (Thai…" at bounding box center [784, 17] width 1568 height 34
click at [691, 212] on div "Recent Projects All Projects" at bounding box center [799, 225] width 1509 height 28
click at [1370, 224] on div "Recent Projects All Projects" at bounding box center [799, 225] width 1509 height 28
click at [1369, 220] on div "Recent Projects All Projects" at bounding box center [799, 225] width 1509 height 28
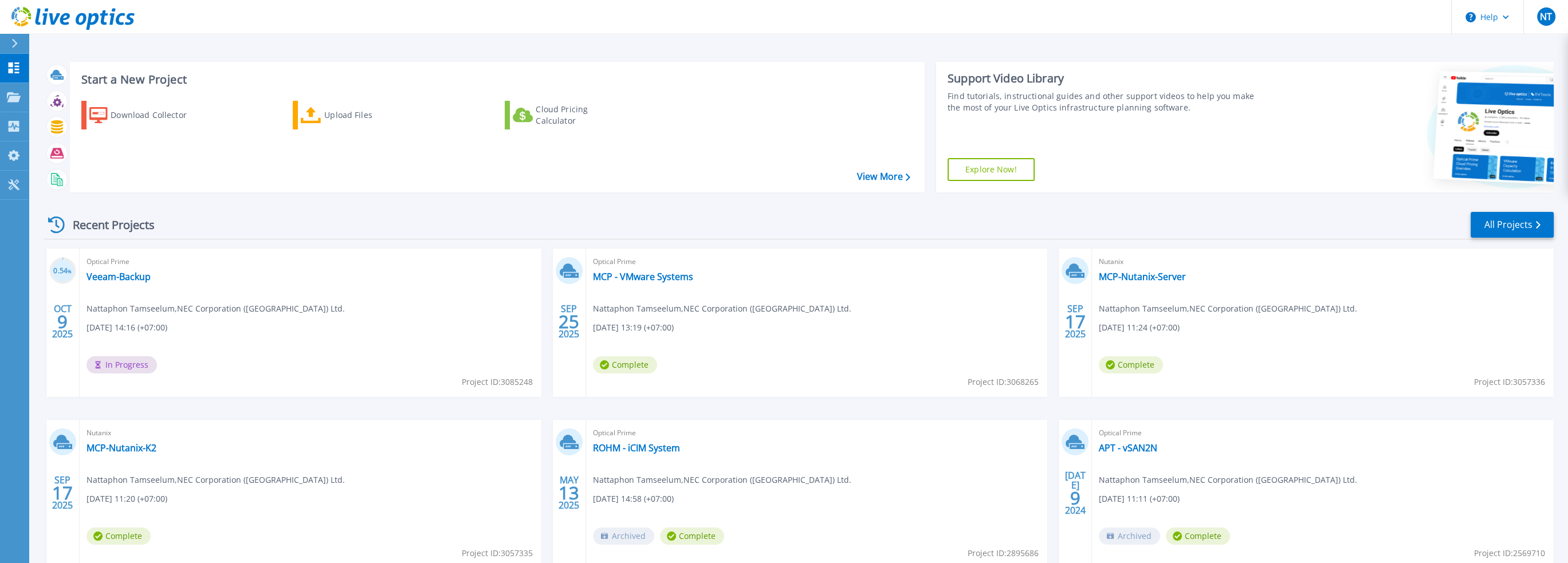
click at [547, 322] on div "0.54 % OCT 9 2025 Optical Prime Veeam-Backup Nattaphon Tamseelum , NEC Corporat…" at bounding box center [794, 419] width 1519 height 342
